Goal: Information Seeking & Learning: Find specific fact

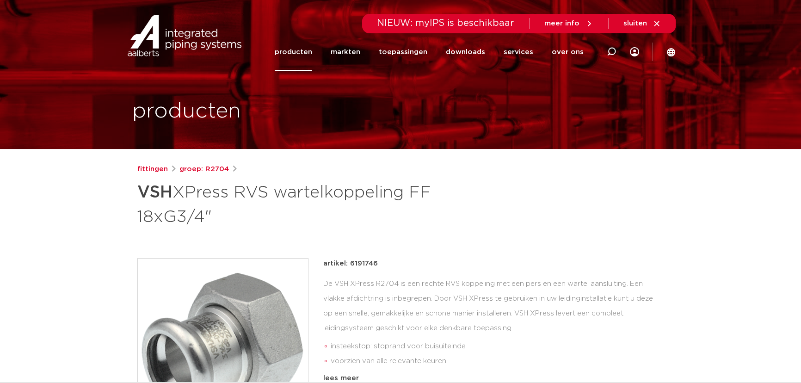
click at [311, 54] on link "producten" at bounding box center [293, 51] width 37 height 37
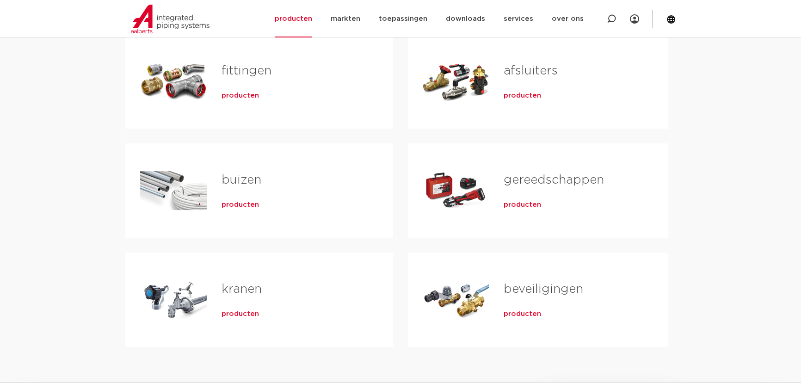
scroll to position [168, 0]
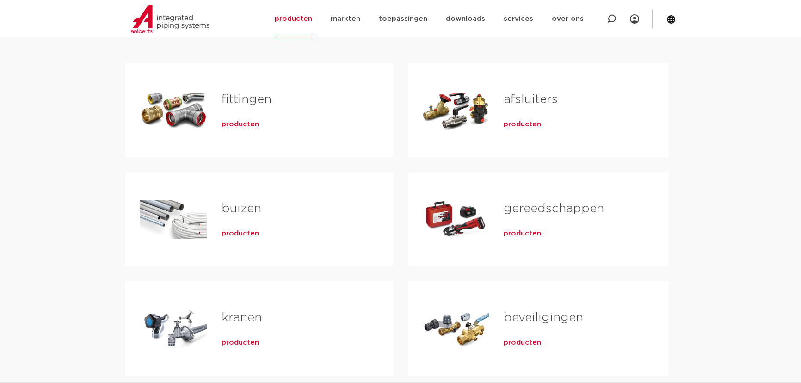
click at [259, 104] on link "fittingen" at bounding box center [247, 99] width 50 height 12
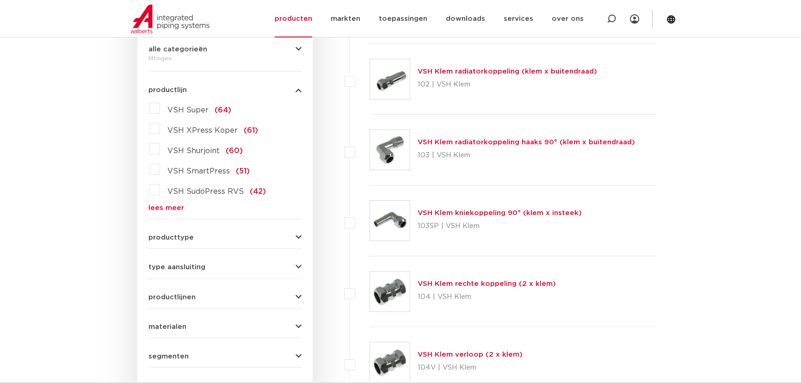
scroll to position [256, 0]
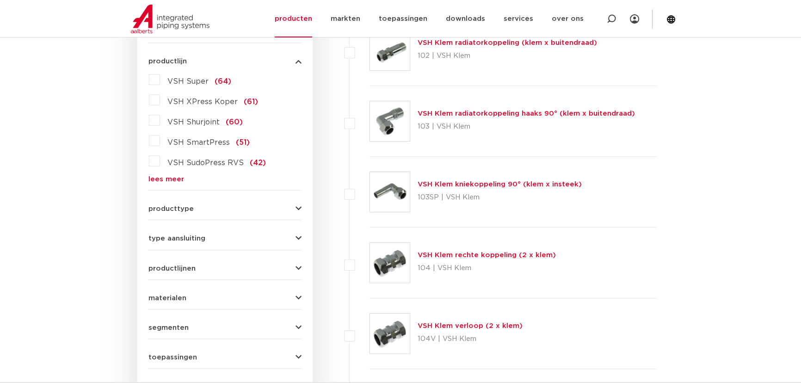
click at [297, 298] on icon "button" at bounding box center [299, 298] width 6 height 7
click at [190, 319] on span "messing" at bounding box center [182, 318] width 31 height 7
click at [0, 0] on input "messing (311)" at bounding box center [0, 0] width 0 height 0
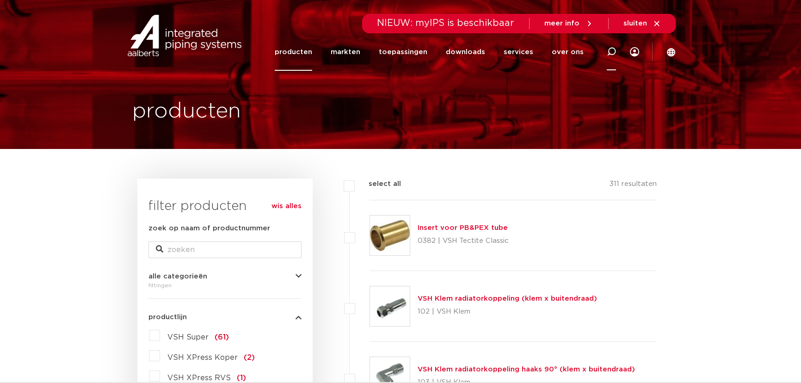
click at [613, 49] on icon at bounding box center [611, 51] width 9 height 9
paste input "0606078"
type input "0606078"
click button "Zoeken" at bounding box center [0, 0] width 0 height 0
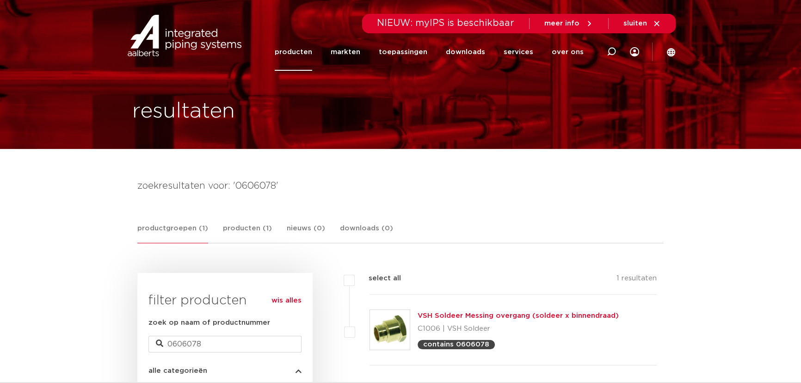
click at [528, 315] on link "VSH Soldeer Messing overgang (soldeer x binnendraad)" at bounding box center [518, 315] width 201 height 7
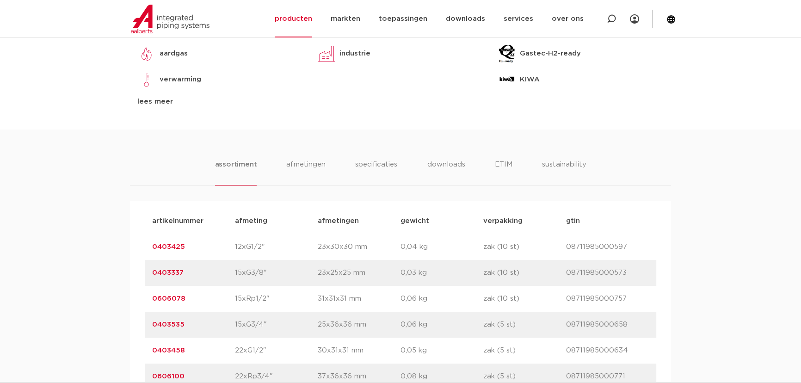
scroll to position [631, 0]
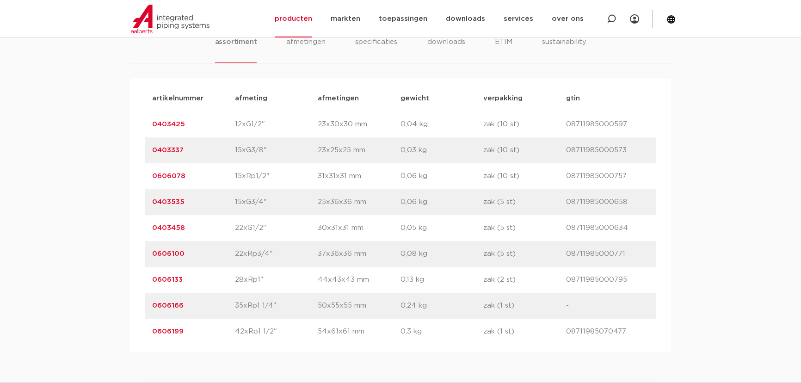
click at [164, 175] on link "0606078" at bounding box center [168, 176] width 33 height 7
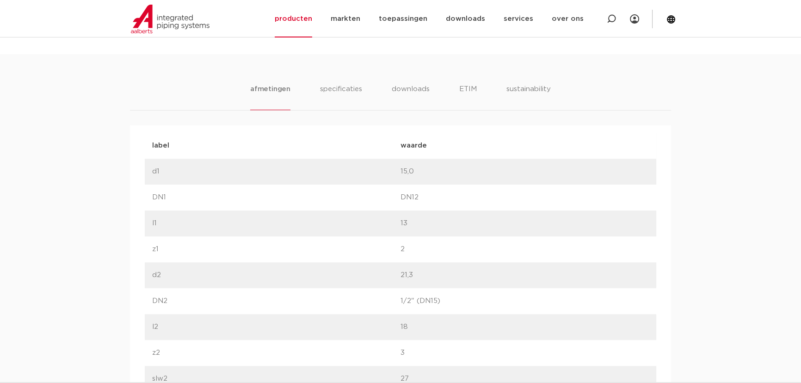
scroll to position [588, 0]
click at [338, 82] on li "specificaties" at bounding box center [341, 92] width 44 height 26
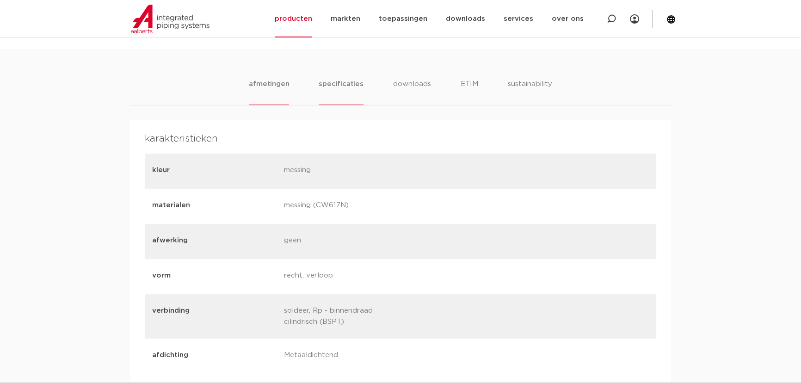
click at [273, 84] on li "afmetingen" at bounding box center [269, 92] width 40 height 26
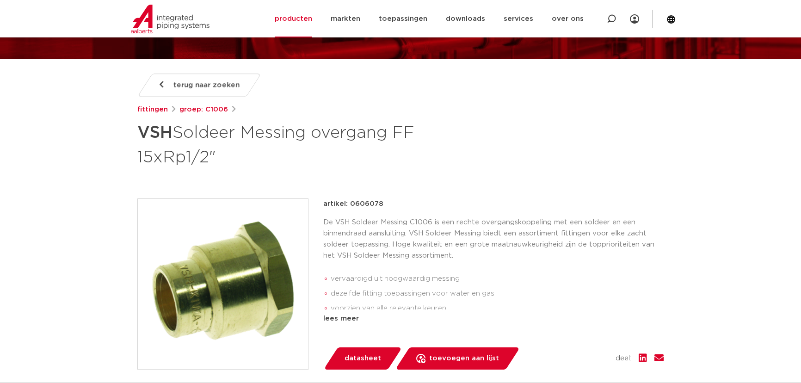
scroll to position [0, 0]
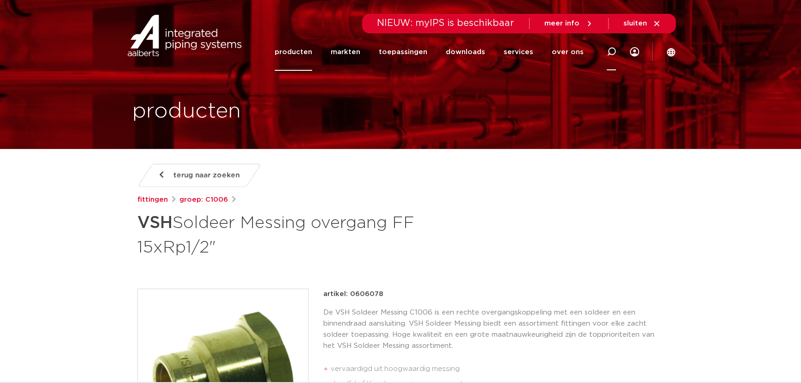
click at [611, 49] on icon at bounding box center [611, 51] width 9 height 9
click at [380, 50] on input "Zoeken" at bounding box center [473, 50] width 291 height 19
paste input "0622435"
type input "0622435"
click button "Zoeken" at bounding box center [0, 0] width 0 height 0
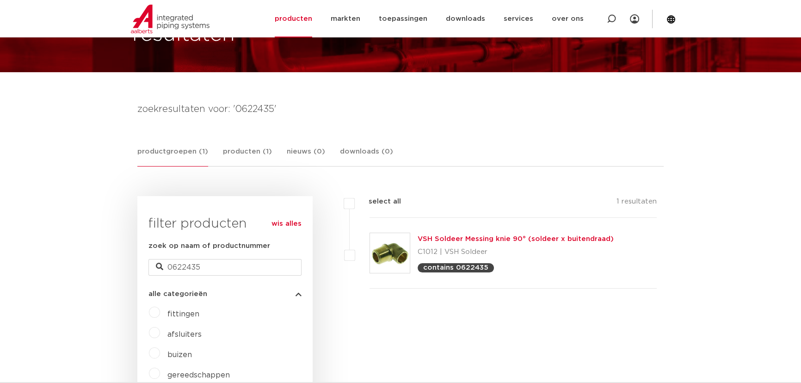
scroll to position [84, 0]
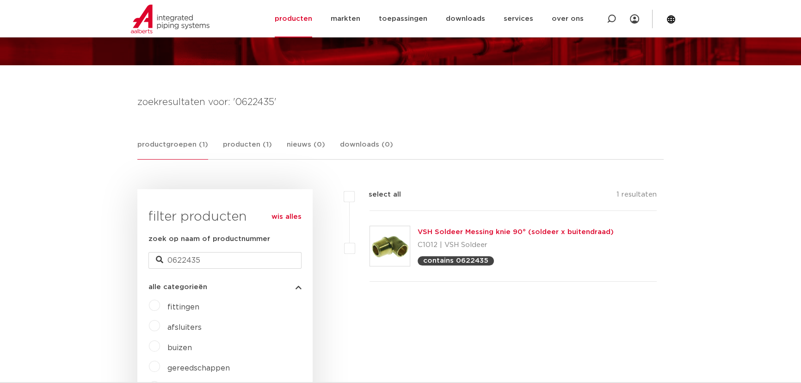
click at [542, 230] on link "VSH Soldeer Messing knie 90° (soldeer x buitendraad)" at bounding box center [516, 232] width 196 height 7
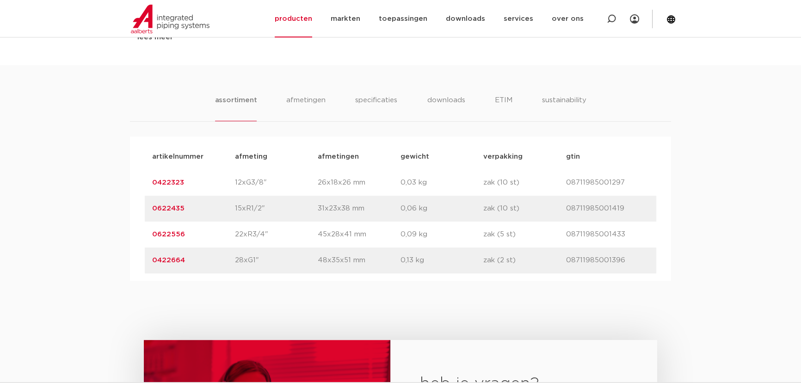
scroll to position [588, 0]
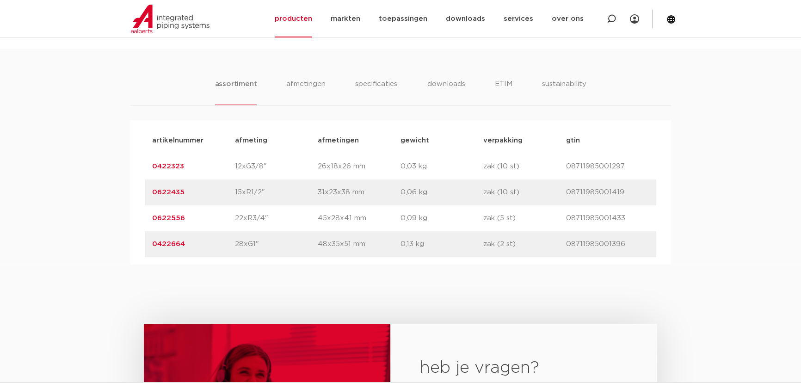
click at [176, 193] on link "0622435" at bounding box center [168, 192] width 32 height 7
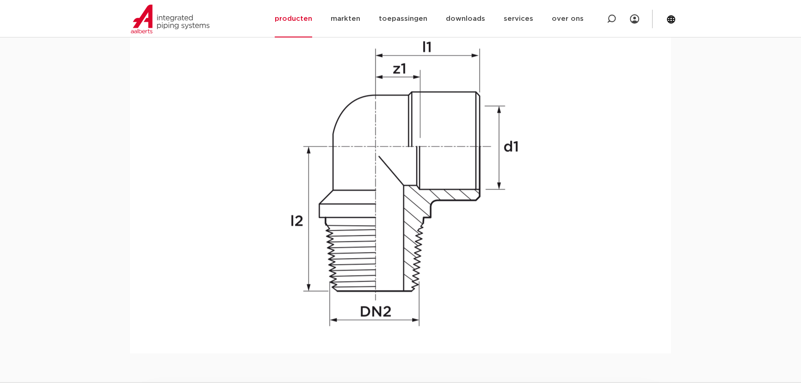
scroll to position [841, 0]
